Goal: Information Seeking & Learning: Learn about a topic

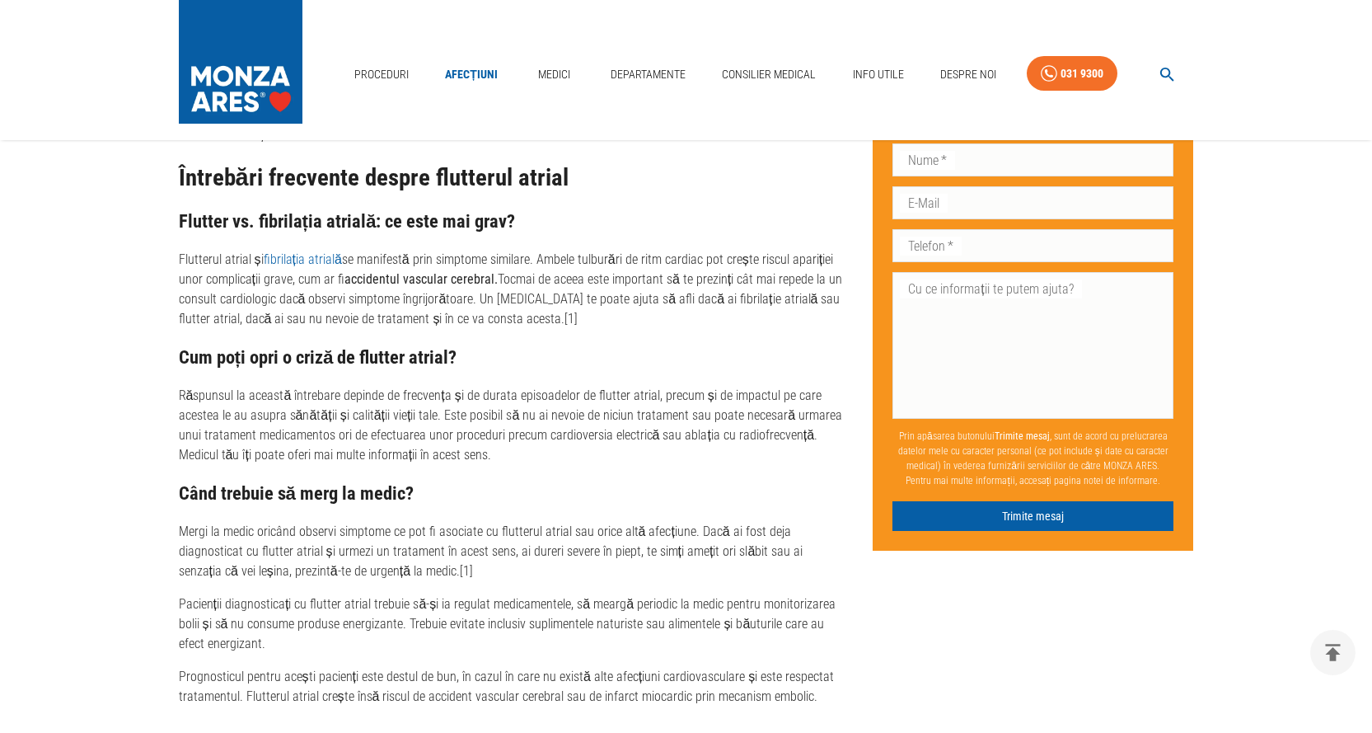
scroll to position [4203, 0]
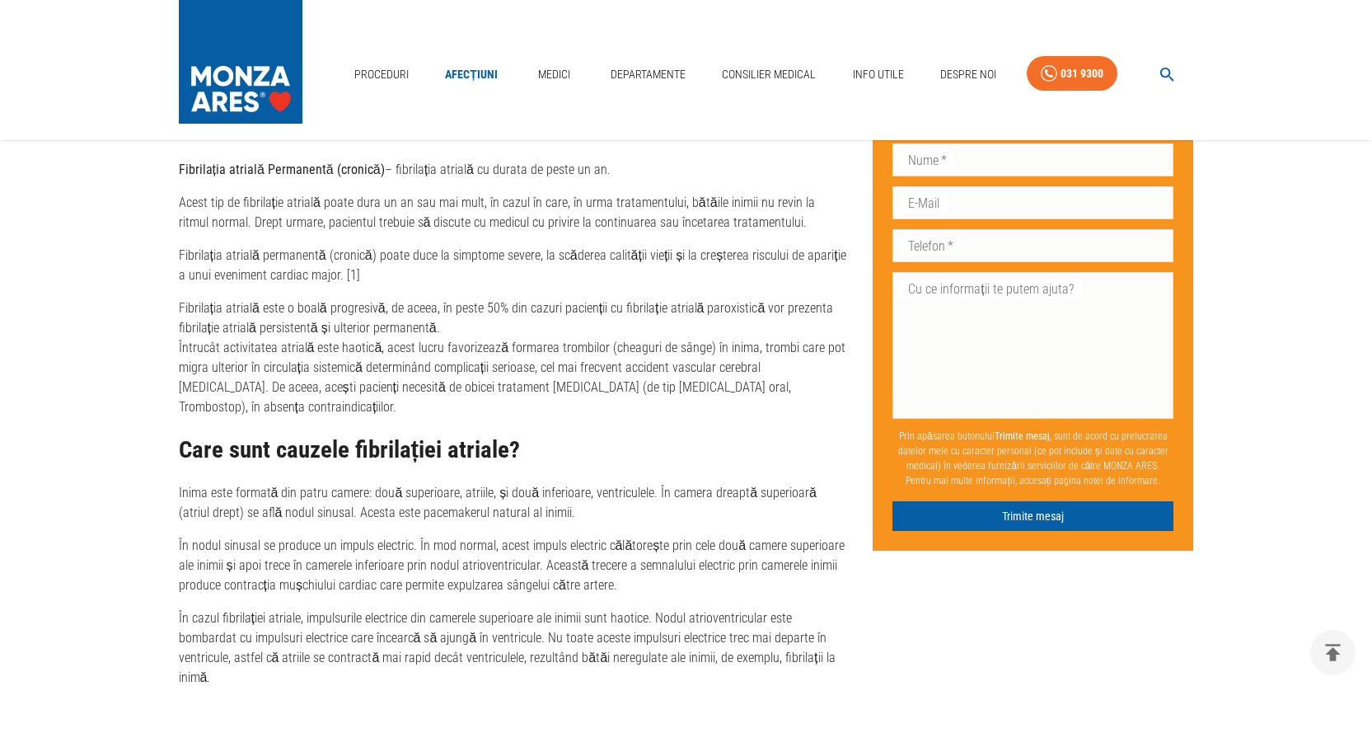
scroll to position [2225, 0]
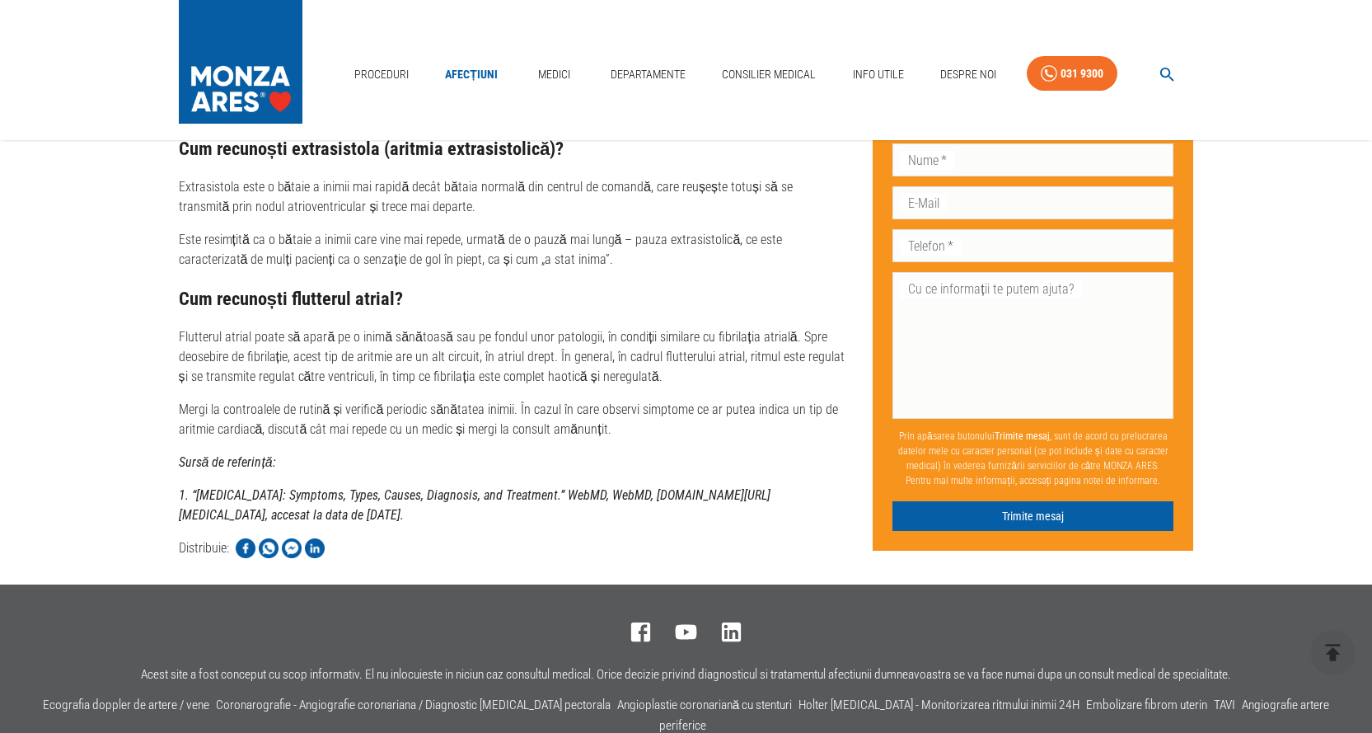
scroll to position [4683, 0]
